Goal: Contribute content: Contribute content

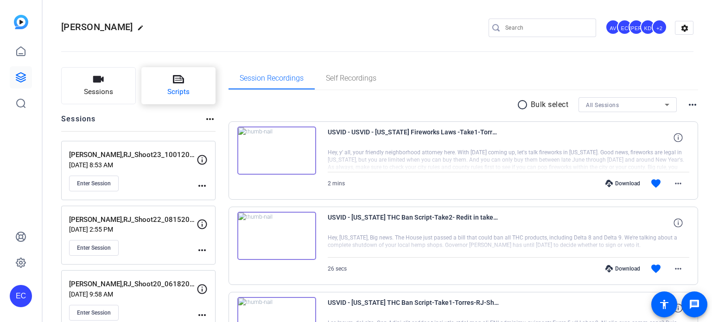
click at [185, 92] on span "Scripts" at bounding box center [178, 92] width 22 height 11
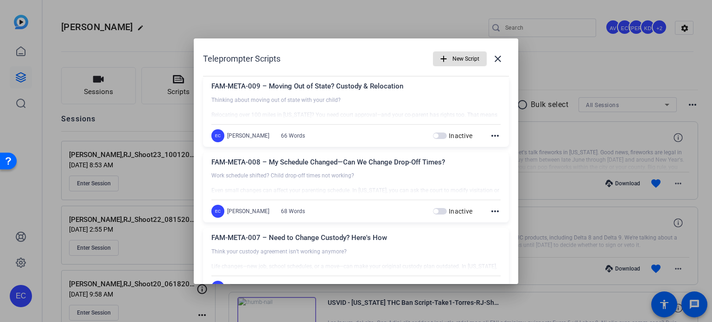
click at [444, 58] on span "button" at bounding box center [460, 59] width 53 height 22
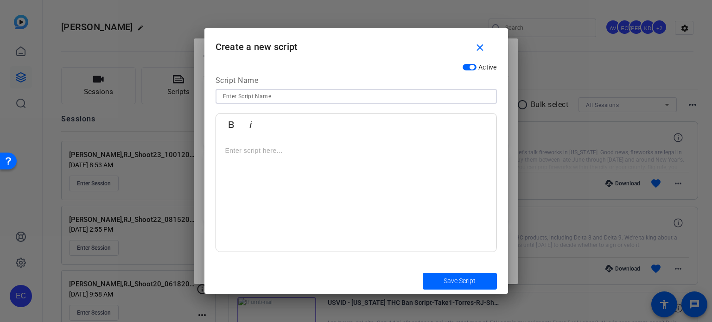
click at [326, 92] on input at bounding box center [356, 96] width 267 height 11
paste input "PI-META-007 – Injured at Work? What You Need to Know"
type input "PI-META-007 – Injured at Work? What You Need to Know"
click at [378, 163] on div at bounding box center [356, 194] width 281 height 116
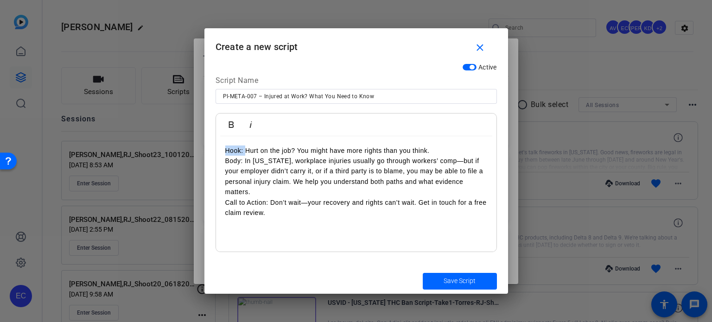
drag, startPoint x: 246, startPoint y: 152, endPoint x: 219, endPoint y: 146, distance: 27.5
click at [219, 146] on div "Hook: Hurt on the job? You might have more rights than you think. Body: In [US_…" at bounding box center [356, 194] width 281 height 116
drag, startPoint x: 246, startPoint y: 161, endPoint x: 202, endPoint y: 156, distance: 44.3
click at [202, 156] on div "Teleprompter Scripts add New Script close FAM-META-009 – Moving Out of State? C…" at bounding box center [356, 161] width 712 height 322
drag, startPoint x: 271, startPoint y: 192, endPoint x: 247, endPoint y: 192, distance: 24.1
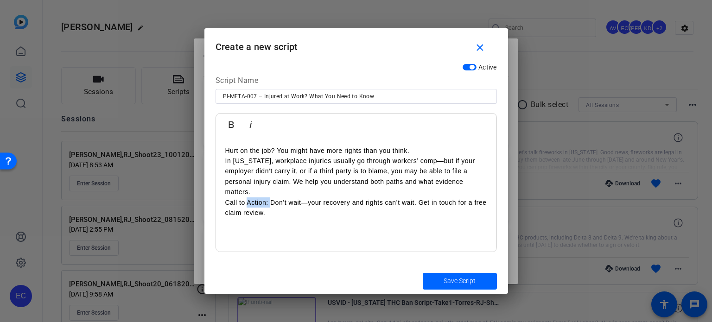
click at [247, 192] on p "Hurt on the job? You might have more rights than you think. In [US_STATE], work…" at bounding box center [356, 182] width 262 height 73
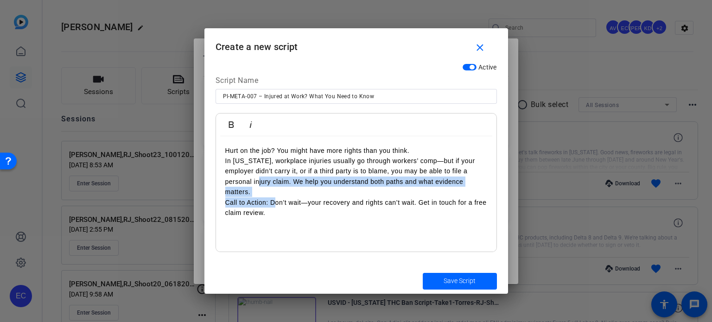
drag, startPoint x: 272, startPoint y: 190, endPoint x: 205, endPoint y: 186, distance: 67.4
click at [205, 186] on div "Active Script Name PI-META-007 – Injured at Work? What You Need to Know Bold It…" at bounding box center [357, 164] width 304 height 210
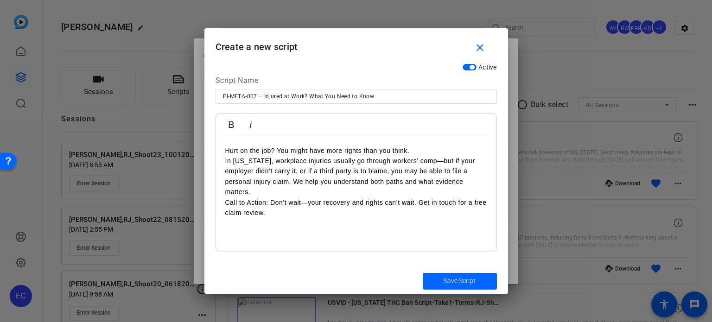
click at [258, 201] on p "Hurt on the job? You might have more rights than you think. In [US_STATE], work…" at bounding box center [356, 182] width 262 height 73
drag, startPoint x: 272, startPoint y: 191, endPoint x: 224, endPoint y: 188, distance: 48.3
click at [224, 191] on div "Hurt on the job? You might have more rights than you think. In [US_STATE], work…" at bounding box center [356, 194] width 281 height 116
click at [478, 276] on span "submit" at bounding box center [460, 281] width 74 height 22
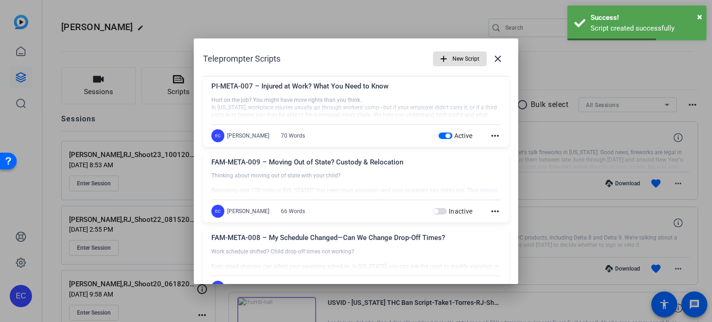
click at [458, 57] on span "New Script" at bounding box center [466, 59] width 27 height 18
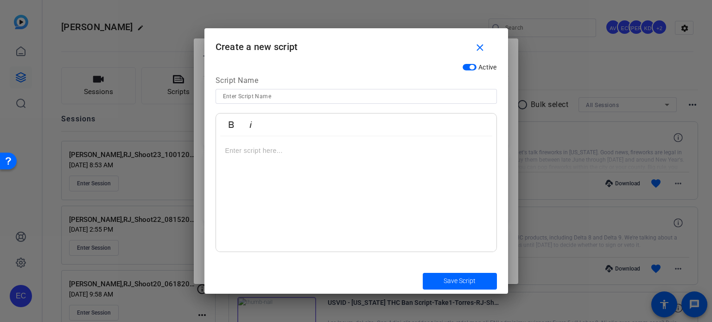
click at [269, 96] on input at bounding box center [356, 96] width 267 height 11
paste input "PI-META-008 – Workers’ Comp vs. PI—What’s Best for You?"
type input "PI-META-008 – Workers’ Comp vs. PI—What’s Best for You?"
click at [300, 143] on div at bounding box center [356, 194] width 281 height 116
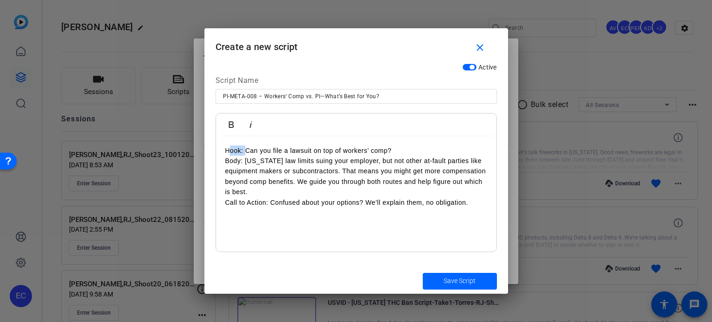
drag, startPoint x: 247, startPoint y: 153, endPoint x: 229, endPoint y: 150, distance: 18.3
click at [229, 150] on p "Hook: Can you file a lawsuit on top of workers’ comp? Body: [US_STATE] law limi…" at bounding box center [356, 177] width 262 height 62
drag, startPoint x: 247, startPoint y: 160, endPoint x: 223, endPoint y: 165, distance: 25.1
click at [223, 165] on div "Can you file a lawsuit on top of workers’ comp? Body: [US_STATE] law limits sui…" at bounding box center [356, 194] width 281 height 116
drag, startPoint x: 274, startPoint y: 189, endPoint x: 220, endPoint y: 193, distance: 53.9
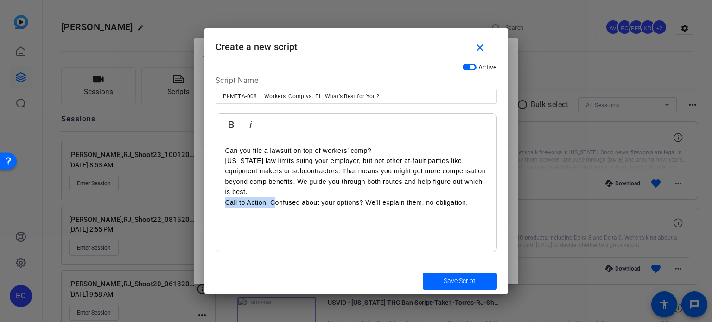
click at [220, 193] on div "Can you file a lawsuit on top of workers’ comp? [US_STATE] law limits suing you…" at bounding box center [356, 194] width 281 height 116
click at [473, 284] on span "Save Script" at bounding box center [460, 281] width 32 height 10
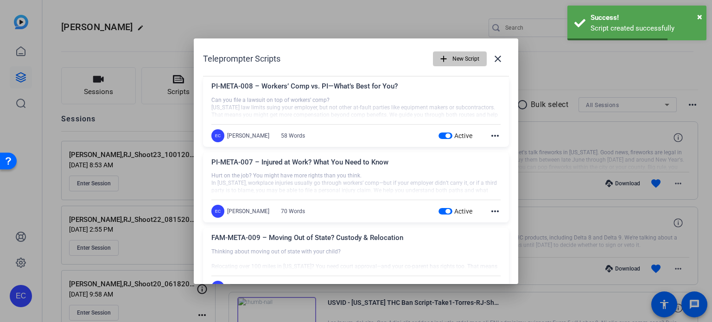
click at [466, 56] on span "New Script" at bounding box center [466, 59] width 27 height 18
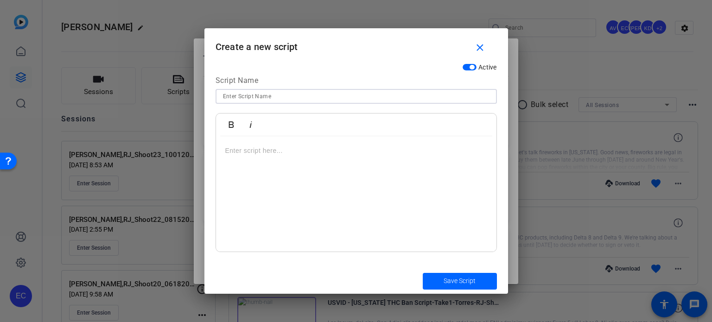
click at [299, 92] on input at bounding box center [356, 96] width 267 height 11
paste input "PI-META-009 – No Workers’ Comp? You Still Might Be Owed"
type input "PI-META-009 – No Workers’ Comp? You Still Might Be Owed"
click at [323, 159] on div at bounding box center [356, 194] width 281 height 116
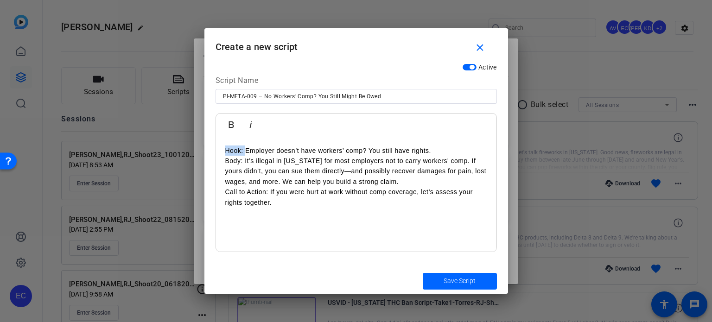
drag, startPoint x: 245, startPoint y: 150, endPoint x: 218, endPoint y: 146, distance: 27.6
click at [218, 146] on div "Hook: Employer doesn’t have workers’ comp? You still have rights. Body: It’s il…" at bounding box center [356, 194] width 281 height 116
drag, startPoint x: 247, startPoint y: 163, endPoint x: 219, endPoint y: 155, distance: 28.9
click at [219, 155] on div "Employer doesn’t have workers’ comp? You still have rights. Body: It’s illegal …" at bounding box center [356, 194] width 281 height 116
click at [247, 168] on p "Employer doesn’t have workers’ comp? You still have rights. Body: It’s illegal …" at bounding box center [356, 177] width 262 height 62
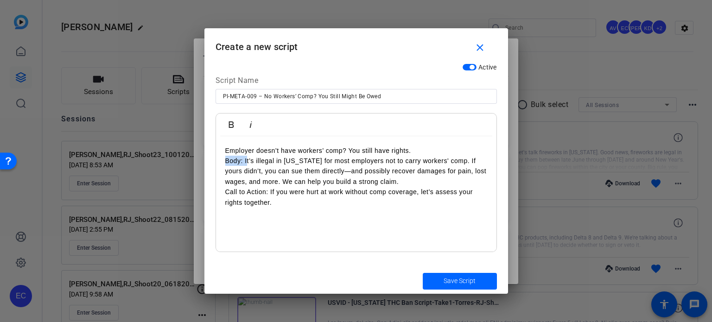
drag, startPoint x: 247, startPoint y: 159, endPoint x: 221, endPoint y: 161, distance: 26.0
click at [221, 161] on div "Employer doesn’t have workers’ comp? You still have rights. Body: It’s illegal …" at bounding box center [356, 194] width 281 height 116
drag, startPoint x: 271, startPoint y: 191, endPoint x: 217, endPoint y: 189, distance: 54.3
click at [217, 189] on div "Employer doesn’t have workers’ comp? You still have rights. It’s illegal in [US…" at bounding box center [356, 194] width 281 height 116
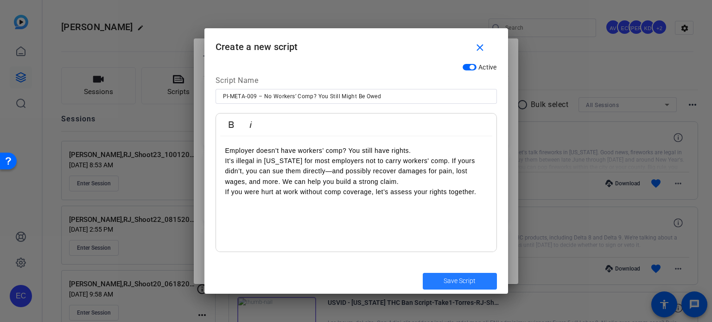
click at [448, 275] on span "submit" at bounding box center [460, 281] width 74 height 22
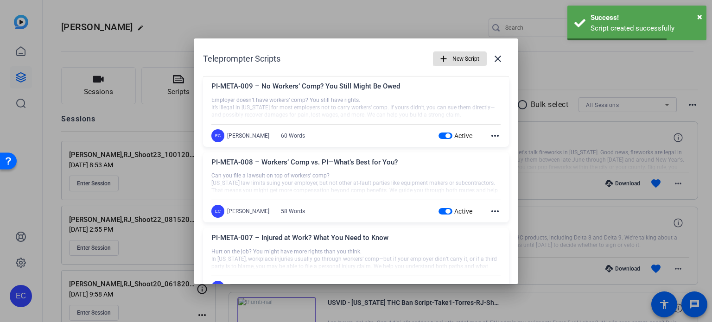
click at [453, 62] on span "New Script" at bounding box center [466, 59] width 27 height 18
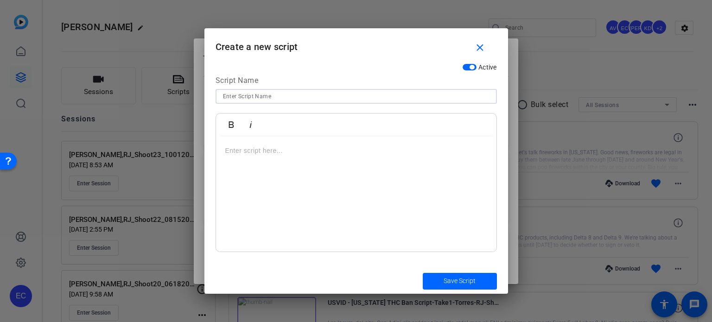
click at [307, 91] on input at bounding box center [356, 96] width 267 height 11
paste input "IMM-META-004 – Visa Expired? What You Need to Know Now"
type input "IMM-META-004 – Visa Expired? What You Need to Know Now"
click at [300, 187] on div at bounding box center [356, 194] width 281 height 116
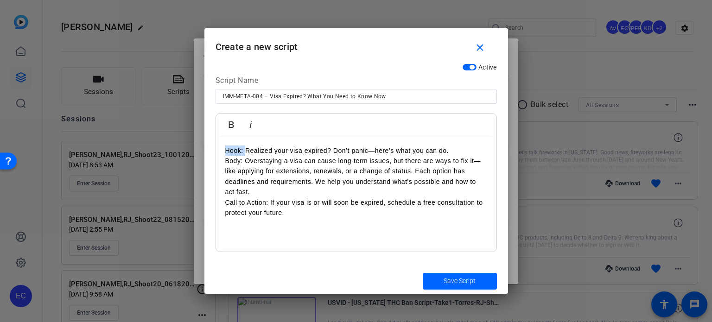
drag, startPoint x: 246, startPoint y: 152, endPoint x: 226, endPoint y: 150, distance: 19.5
click at [226, 150] on p "Hook: Realized your visa expired? Don’t panic—here’s what you can do. Body: Ove…" at bounding box center [356, 182] width 262 height 73
drag, startPoint x: 248, startPoint y: 161, endPoint x: 217, endPoint y: 160, distance: 31.1
click at [217, 160] on div "Realized your visa expired? Don’t panic—here’s what you can do. Body: Overstayi…" at bounding box center [356, 194] width 281 height 116
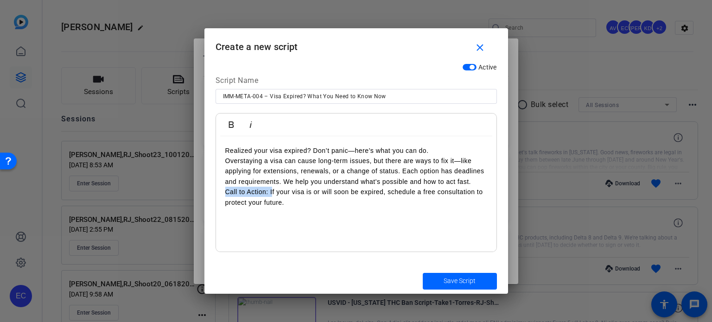
drag, startPoint x: 272, startPoint y: 194, endPoint x: 223, endPoint y: 187, distance: 49.6
click at [223, 187] on div "Realized your visa expired? Don’t panic—here’s what you can do. Overstaying a v…" at bounding box center [356, 194] width 281 height 116
click at [475, 287] on span "submit" at bounding box center [460, 281] width 74 height 22
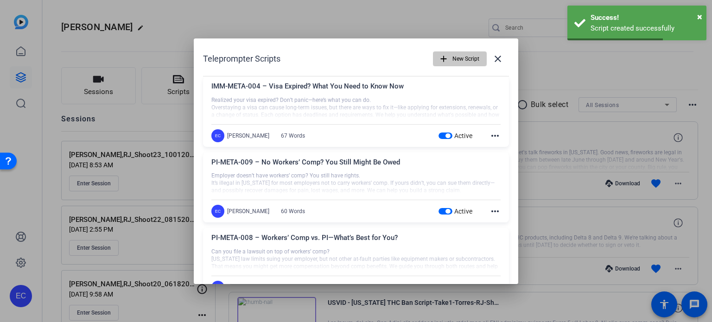
click at [463, 62] on span "New Script" at bounding box center [466, 59] width 27 height 18
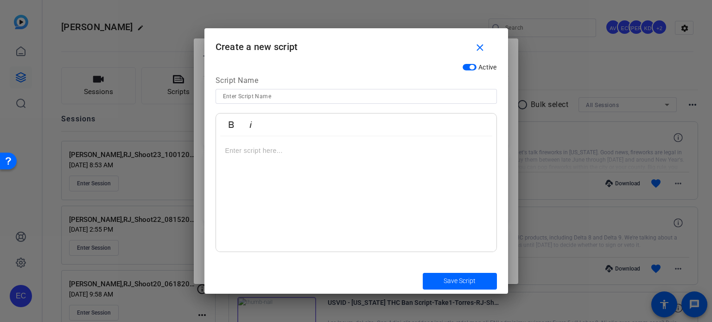
click at [287, 91] on input at bounding box center [356, 96] width 267 height 11
paste input "IMM-META-005 – What Happens After Overstaying a Visa"
type input "IMM-META-005 – What Happens After Overstaying a Visa"
click at [312, 194] on div at bounding box center [356, 194] width 281 height 116
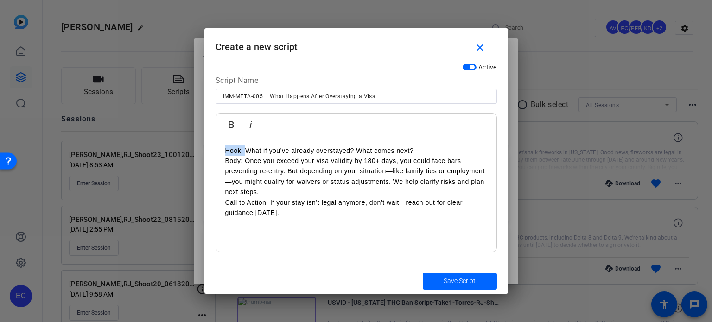
drag, startPoint x: 246, startPoint y: 150, endPoint x: 217, endPoint y: 147, distance: 29.3
click at [217, 147] on div "Hook: What if you’ve already overstayed? What comes next? Body: Once you exceed…" at bounding box center [356, 194] width 281 height 116
drag, startPoint x: 247, startPoint y: 161, endPoint x: 221, endPoint y: 160, distance: 26.5
click at [221, 160] on div "What if you’ve already overstayed? What comes next? Body: Once you exceed your …" at bounding box center [356, 194] width 281 height 116
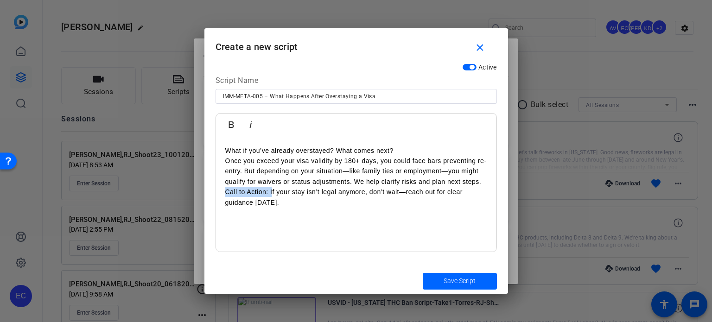
drag, startPoint x: 272, startPoint y: 190, endPoint x: 209, endPoint y: 187, distance: 63.6
click at [209, 187] on div "Active Script Name IMM-META-005 – What Happens After Overstaying a Visa Bold It…" at bounding box center [357, 164] width 304 height 210
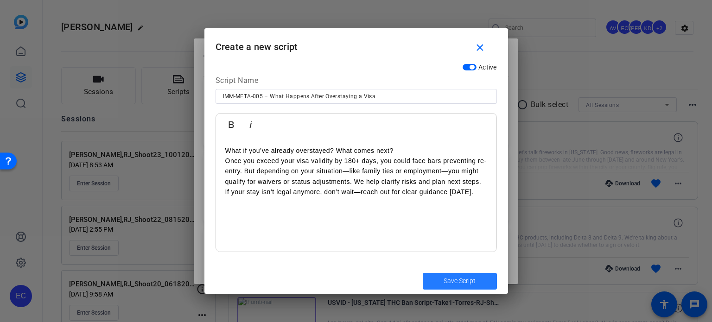
click at [475, 284] on span "Save Script" at bounding box center [460, 281] width 32 height 10
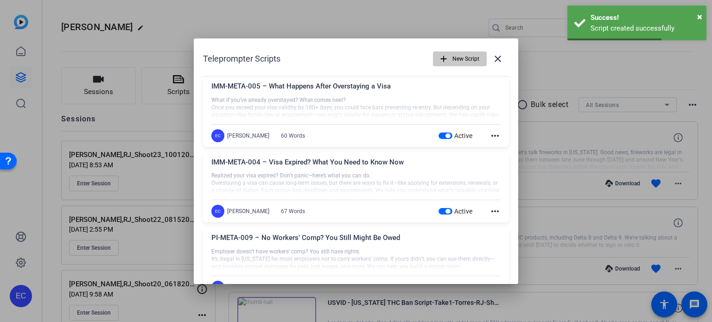
click at [453, 57] on span "New Script" at bounding box center [466, 59] width 27 height 18
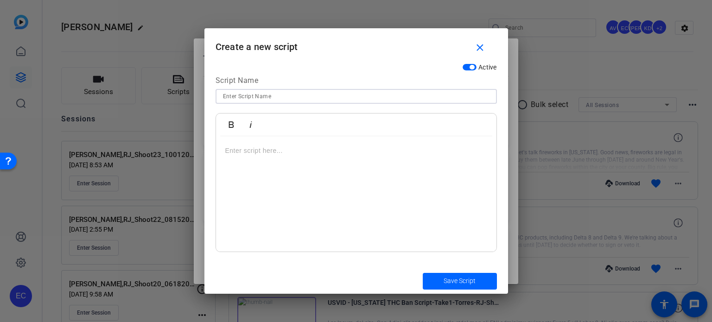
click at [311, 93] on input at bounding box center [356, 96] width 267 height 11
paste input "IMM-META-006 – Can You Fix an Expired Visa? Many Say Yes"
type input "IMM-META-006 – Can You Fix an Expired Visa? Many Say Yes"
click at [305, 176] on div at bounding box center [356, 194] width 281 height 116
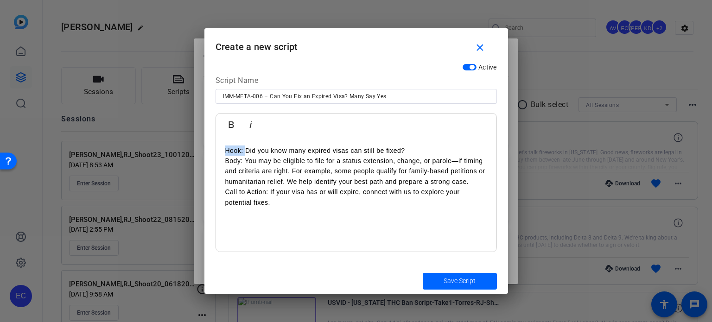
drag, startPoint x: 245, startPoint y: 152, endPoint x: 222, endPoint y: 152, distance: 23.2
click at [222, 152] on div "Hook: Did you know many expired visas can still be fixed? Body: You may be elig…" at bounding box center [356, 194] width 281 height 116
drag, startPoint x: 247, startPoint y: 160, endPoint x: 211, endPoint y: 159, distance: 35.3
click at [211, 159] on div "Active Script Name IMM-META-006 – Can You Fix an Expired Visa? Many Say Yes Bol…" at bounding box center [357, 164] width 304 height 210
drag, startPoint x: 273, startPoint y: 194, endPoint x: 223, endPoint y: 188, distance: 50.5
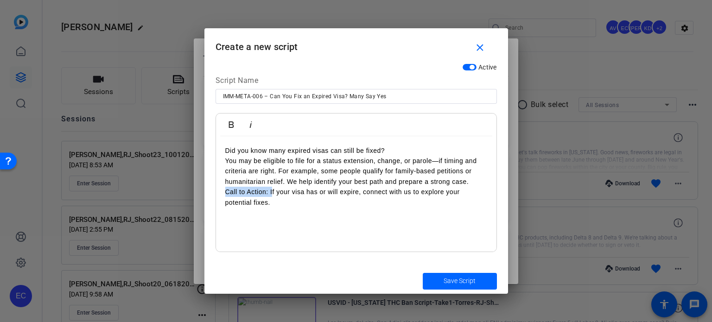
click at [223, 188] on div "Did you know many expired visas can still be fixed? You may be eligible to file…" at bounding box center [356, 194] width 281 height 116
click at [452, 286] on span "Save Script" at bounding box center [460, 281] width 32 height 10
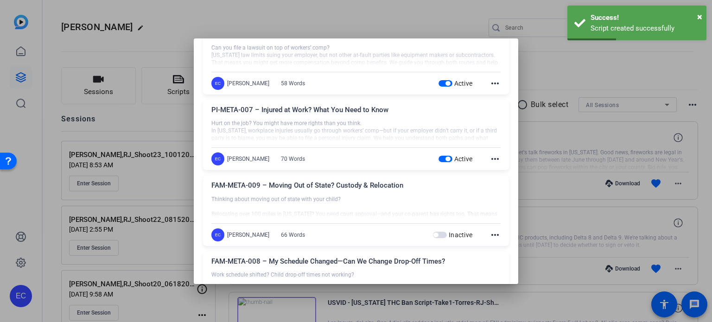
scroll to position [371, 0]
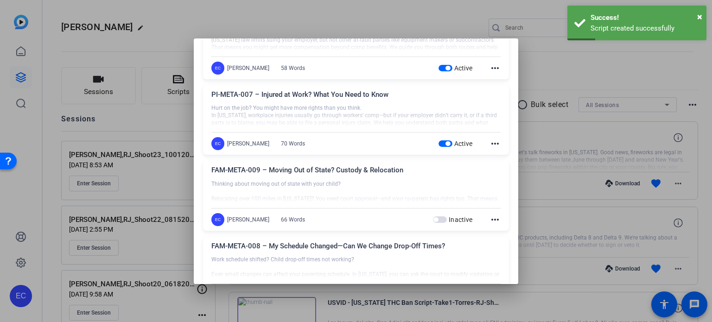
click at [555, 217] on div at bounding box center [356, 161] width 712 height 322
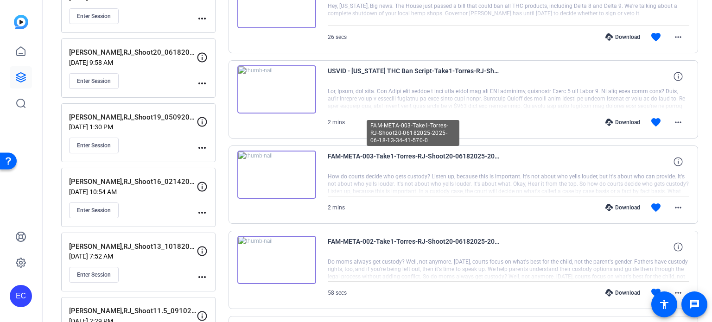
scroll to position [0, 0]
